Goal: Task Accomplishment & Management: Use online tool/utility

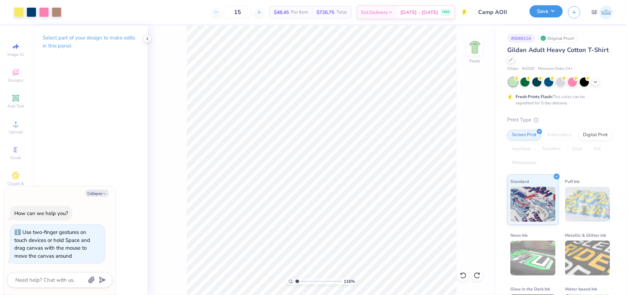
click at [547, 10] on button "Save" at bounding box center [545, 11] width 33 height 12
type input "1.16111880880588"
type textarea "x"
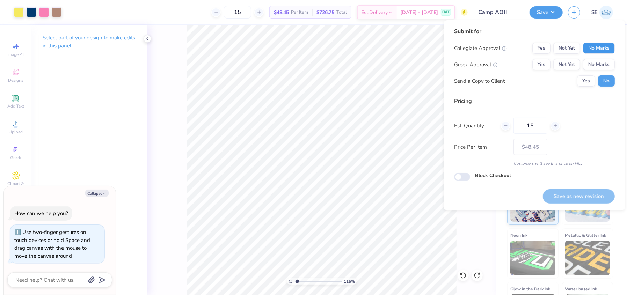
click at [593, 48] on button "No Marks" at bounding box center [599, 48] width 32 height 11
click at [542, 69] on button "Yes" at bounding box center [541, 64] width 18 height 11
click at [579, 194] on button "Save as new revision" at bounding box center [579, 196] width 72 height 14
type input "$48.45"
type input "1.16111880880588"
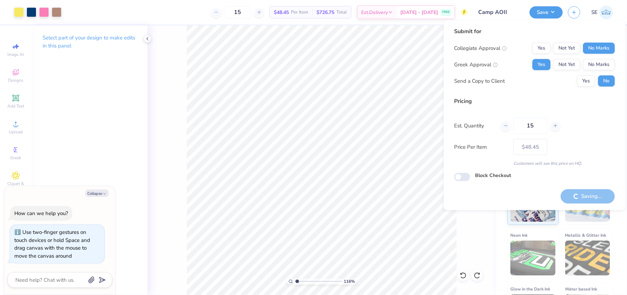
type textarea "x"
type input "1.16111880880588"
type textarea "x"
type input "1.16111880880588"
type textarea "x"
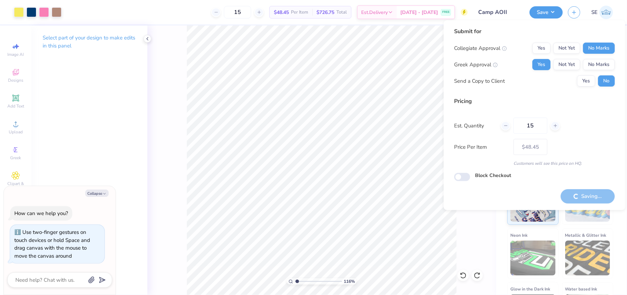
type input "1.16111880880588"
type textarea "x"
